Goal: Information Seeking & Learning: Check status

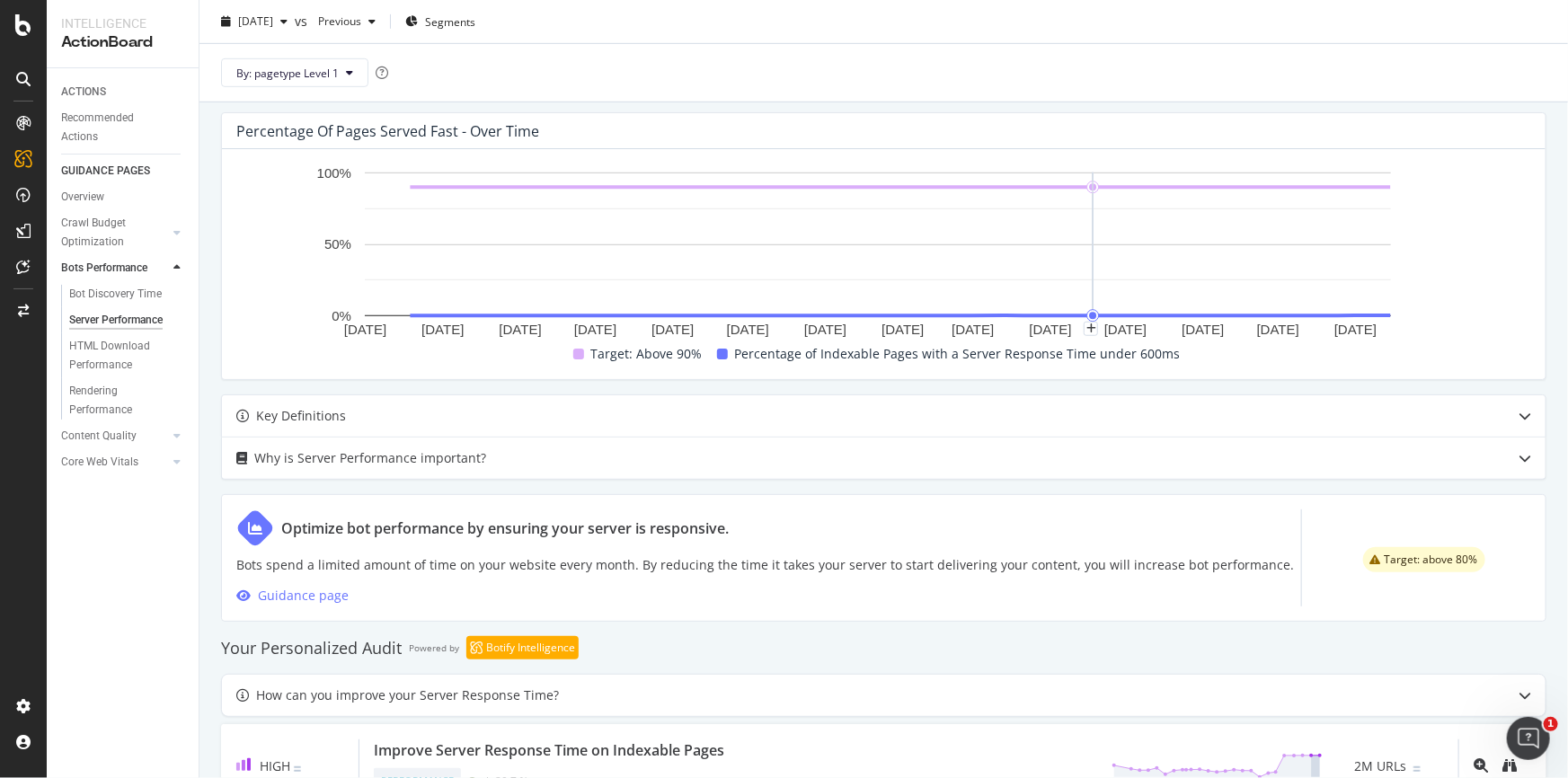
scroll to position [558, 0]
